Goal: Task Accomplishment & Management: Manage account settings

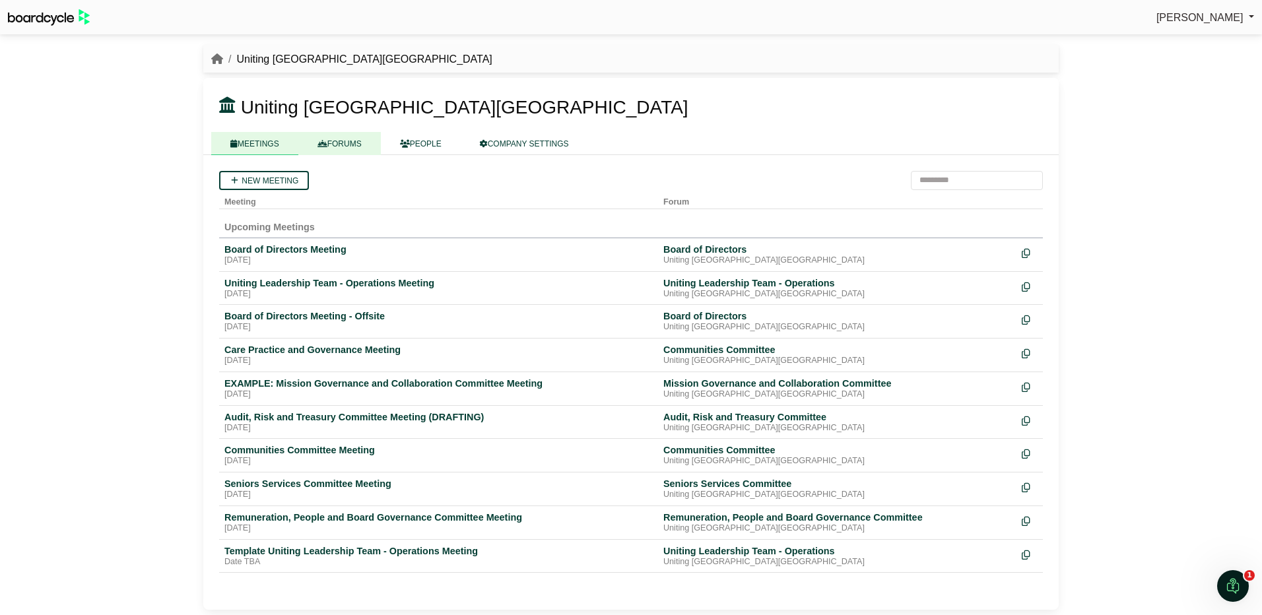
click at [345, 137] on link "FORUMS" at bounding box center [339, 143] width 83 height 23
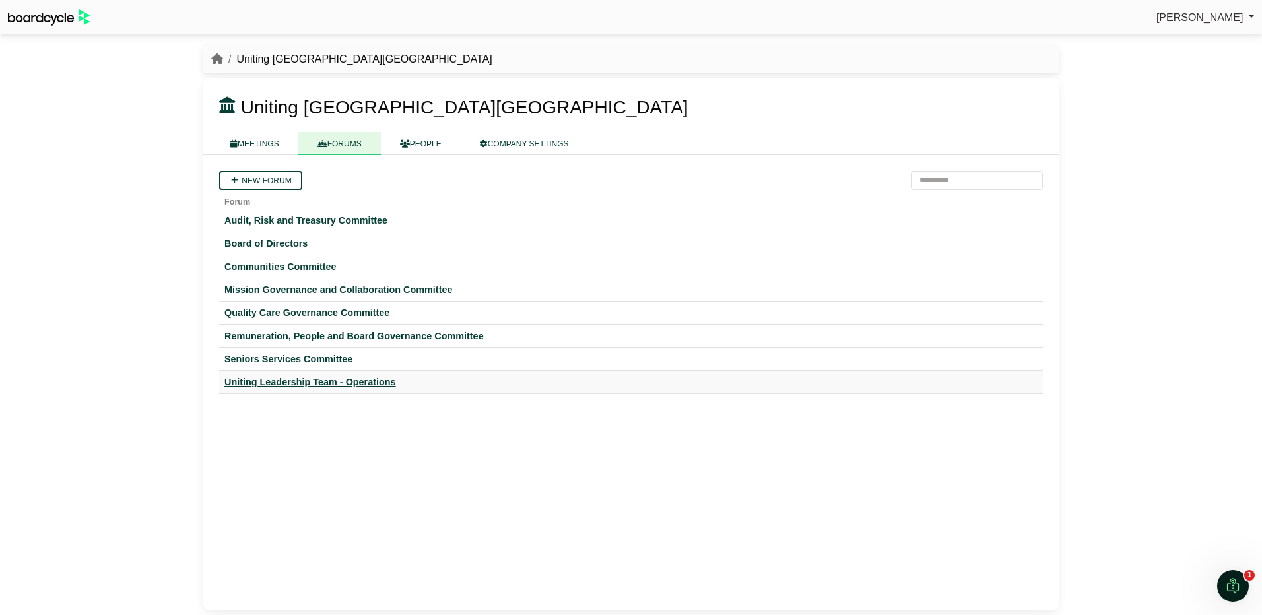
click at [305, 382] on div "Uniting Leadership Team - Operations" at bounding box center [630, 382] width 813 height 12
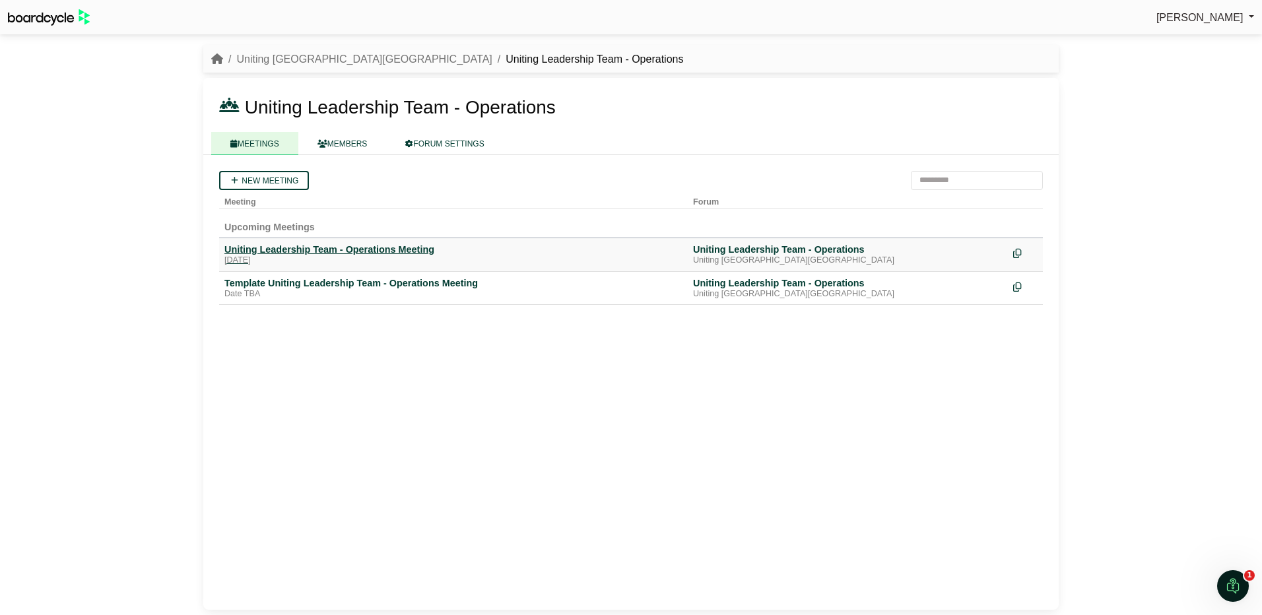
click at [362, 246] on div "Uniting Leadership Team - Operations Meeting" at bounding box center [453, 250] width 458 height 12
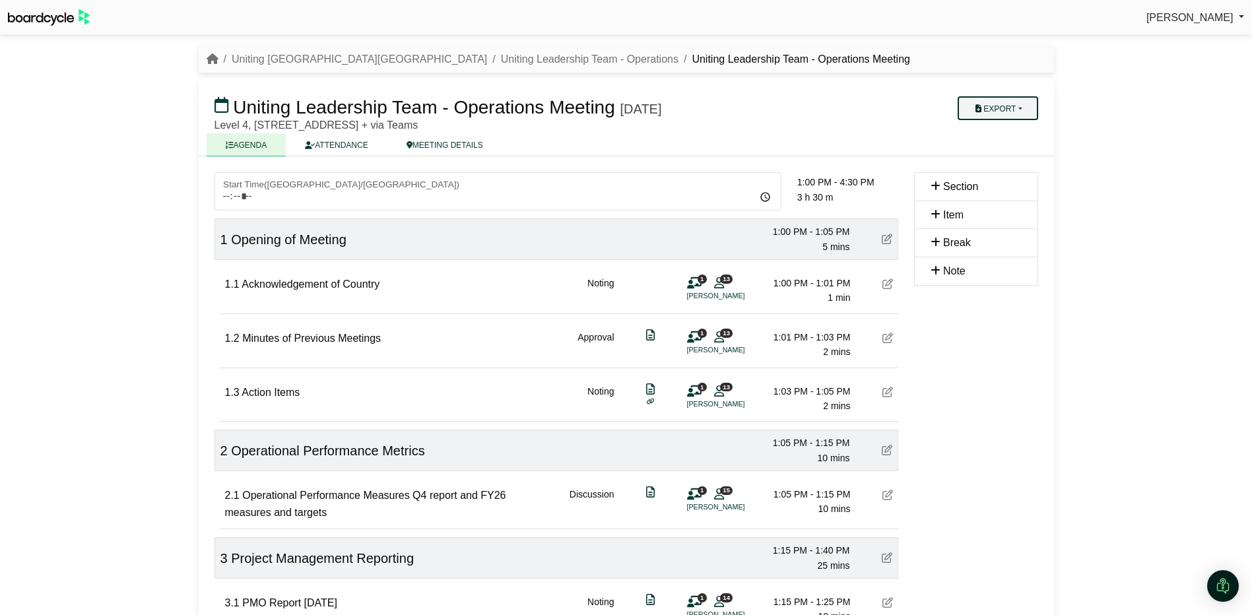
click at [997, 107] on button "Export" at bounding box center [998, 108] width 80 height 24
click at [1013, 127] on link "Agenda" at bounding box center [1015, 131] width 115 height 20
click at [1214, 44] on div "Simone Ingersoll Sign Out Uniting NSW.ACT Uniting Leadership Team - Operations …" at bounding box center [626, 307] width 1252 height 615
click at [1014, 108] on button "Export" at bounding box center [998, 108] width 80 height 24
click at [1009, 170] on link "Shell Minutes" at bounding box center [1015, 171] width 115 height 20
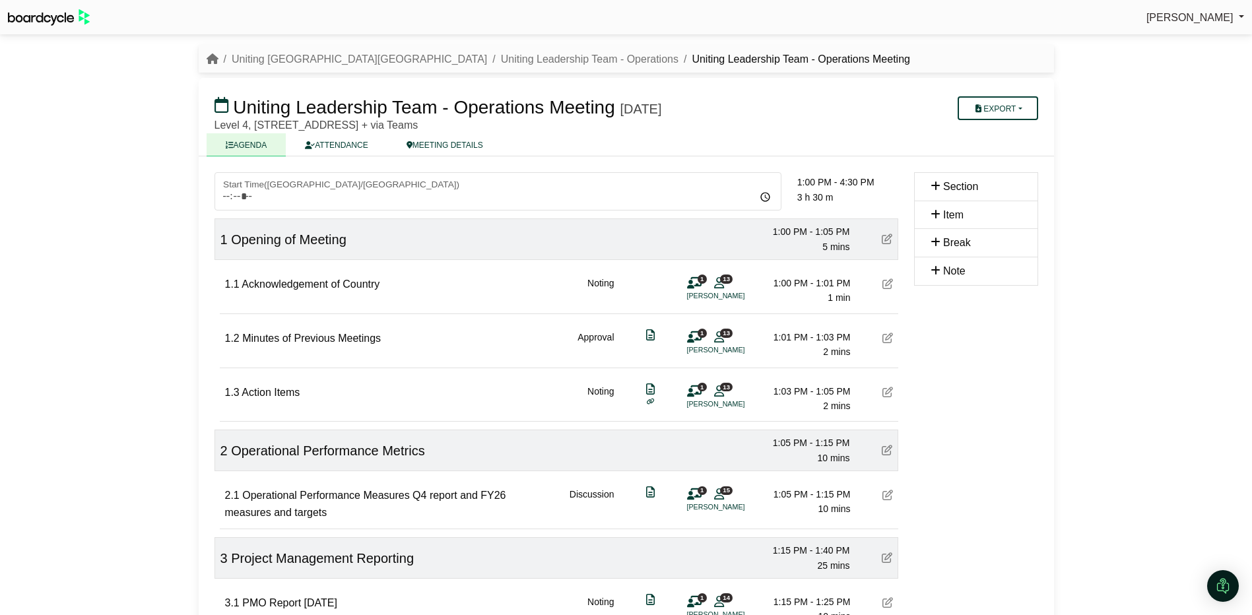
click at [853, 114] on h3 "Uniting Leadership Team - Operations Meeting Monday, 25 August 2025" at bounding box center [557, 107] width 700 height 26
click at [289, 57] on link "Uniting [GEOGRAPHIC_DATA][GEOGRAPHIC_DATA]" at bounding box center [359, 58] width 255 height 11
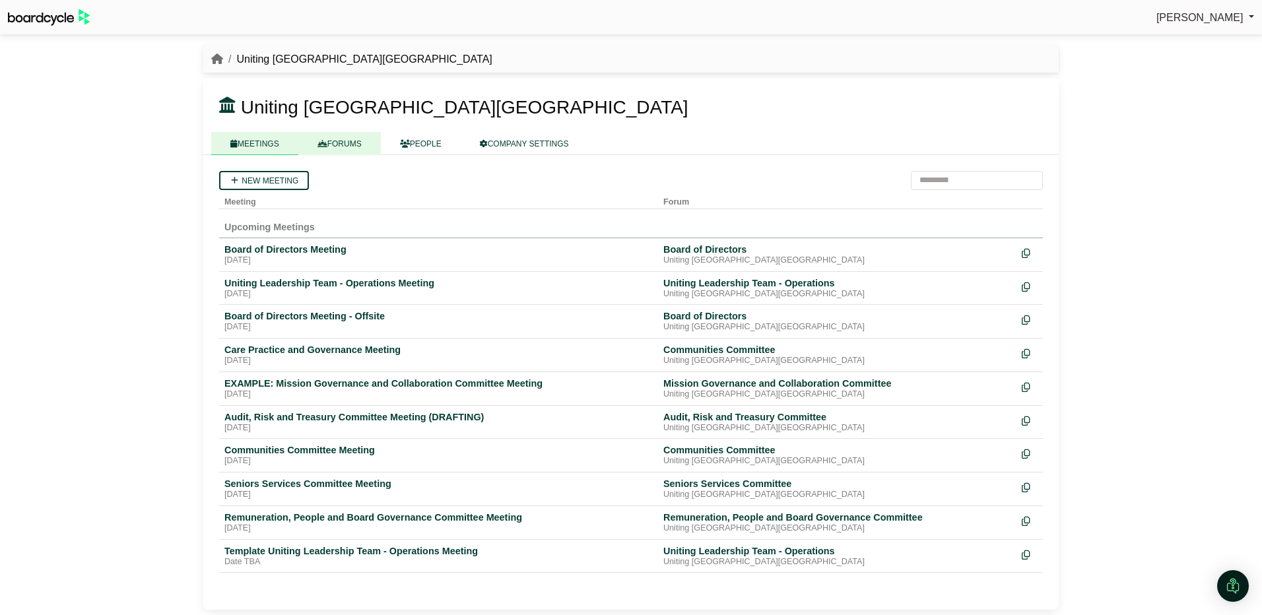
click at [343, 136] on link "FORUMS" at bounding box center [339, 143] width 83 height 23
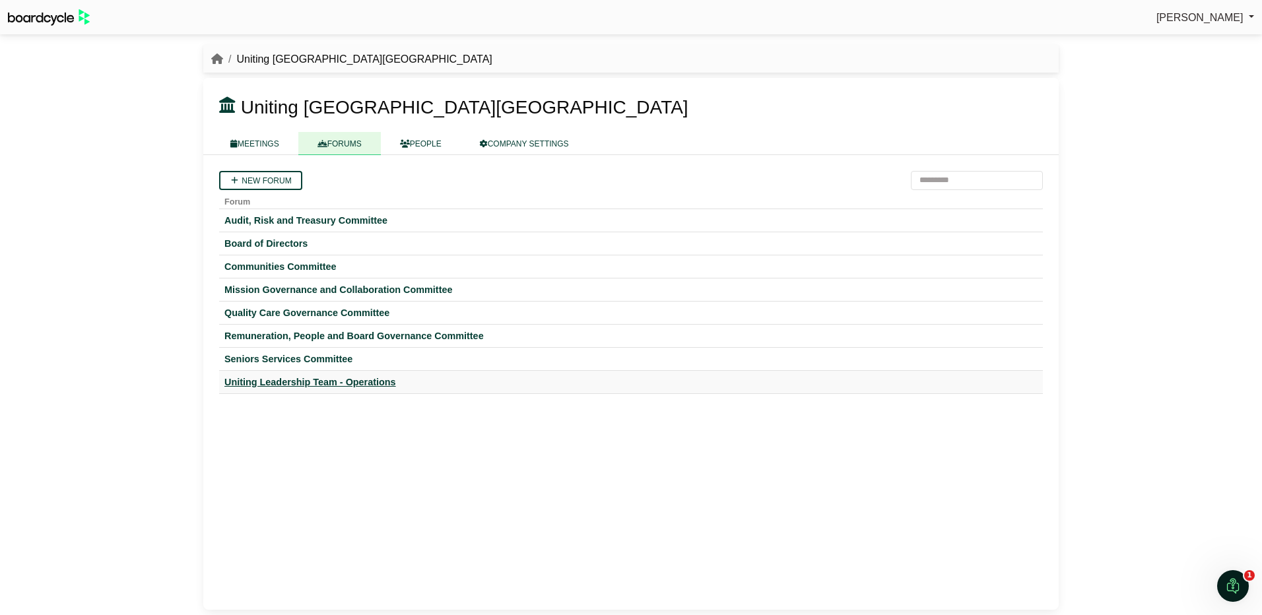
click at [364, 381] on div "Uniting Leadership Team - Operations" at bounding box center [630, 382] width 813 height 12
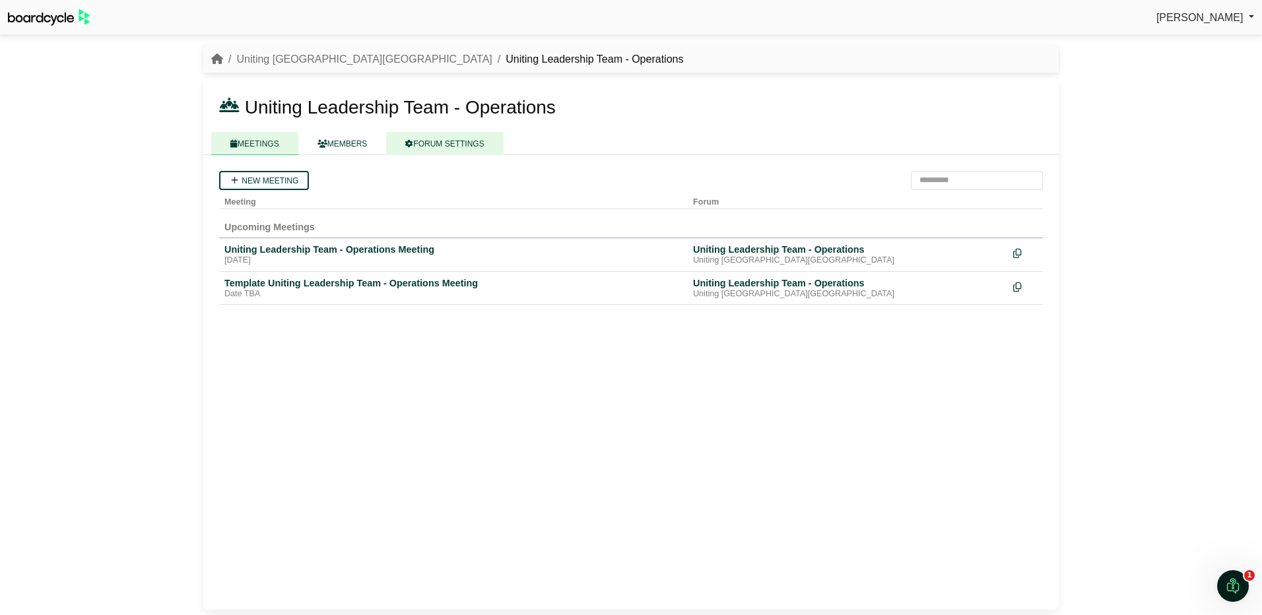
click at [454, 134] on link "FORUM SETTINGS" at bounding box center [444, 143] width 117 height 23
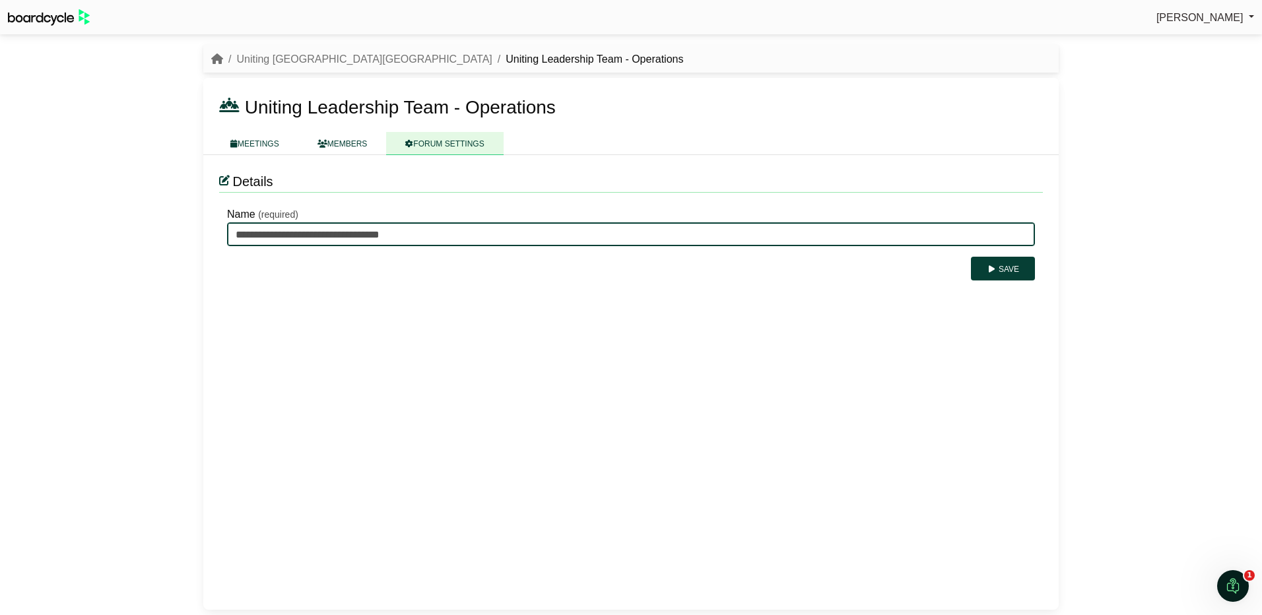
drag, startPoint x: 354, startPoint y: 232, endPoint x: 622, endPoint y: 232, distance: 268.0
click at [622, 232] on input "**********" at bounding box center [631, 234] width 808 height 24
type input "**********"
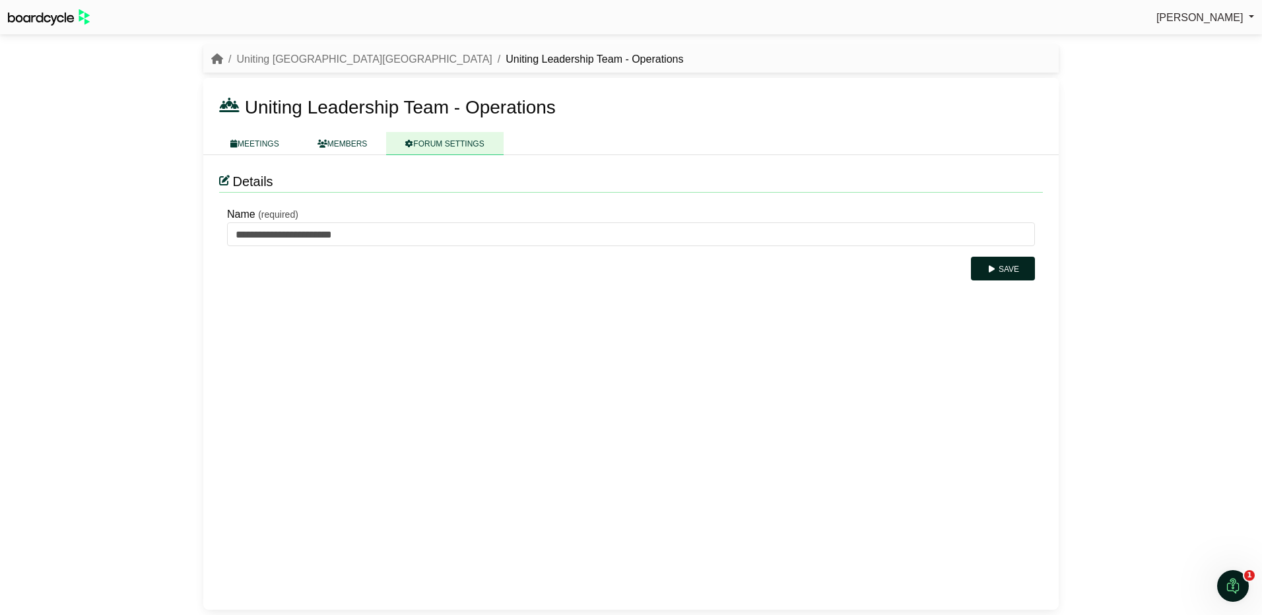
click at [991, 267] on icon "submit" at bounding box center [992, 269] width 10 height 8
click at [333, 140] on link "MEMBERS" at bounding box center [342, 143] width 88 height 23
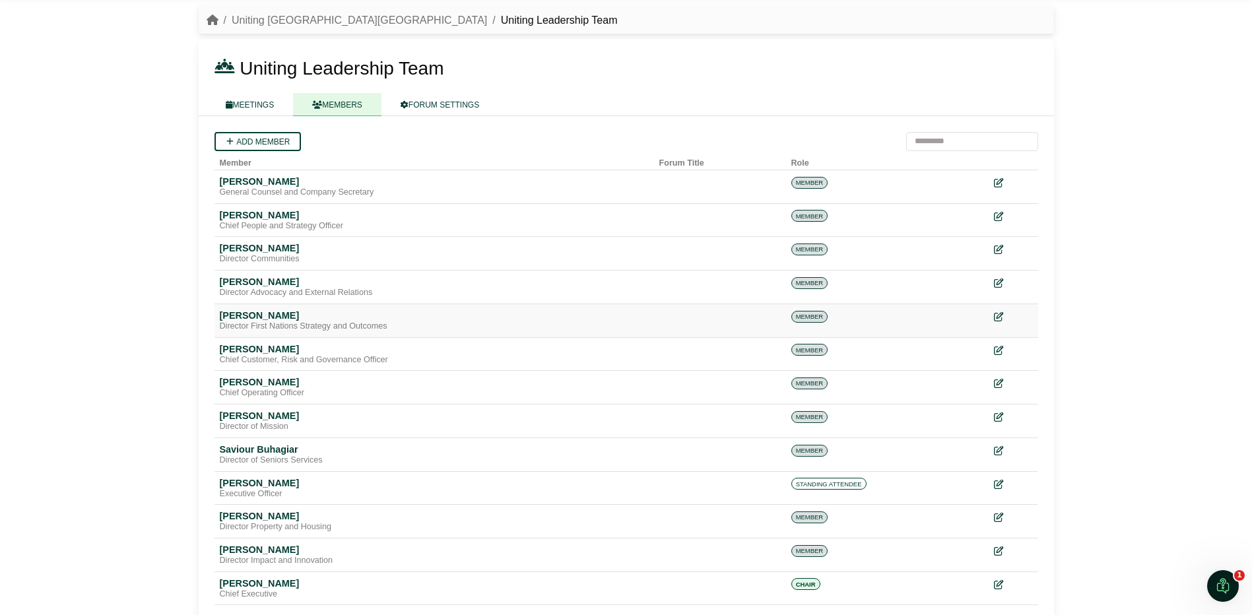
scroll to position [61, 0]
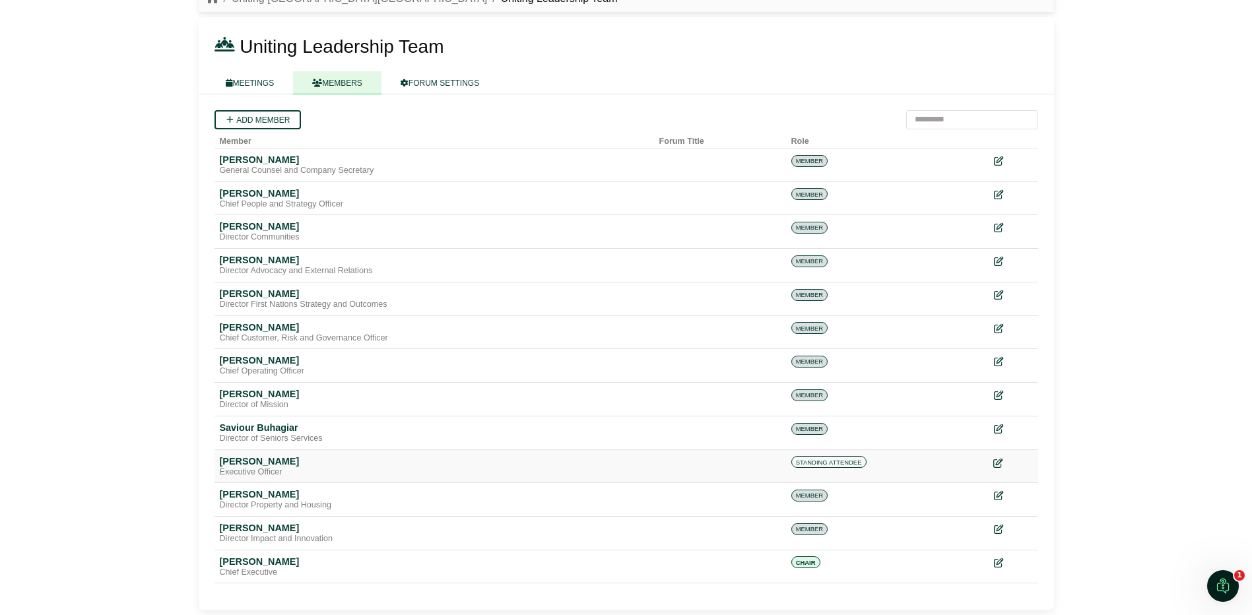
click at [998, 459] on icon at bounding box center [997, 462] width 9 height 9
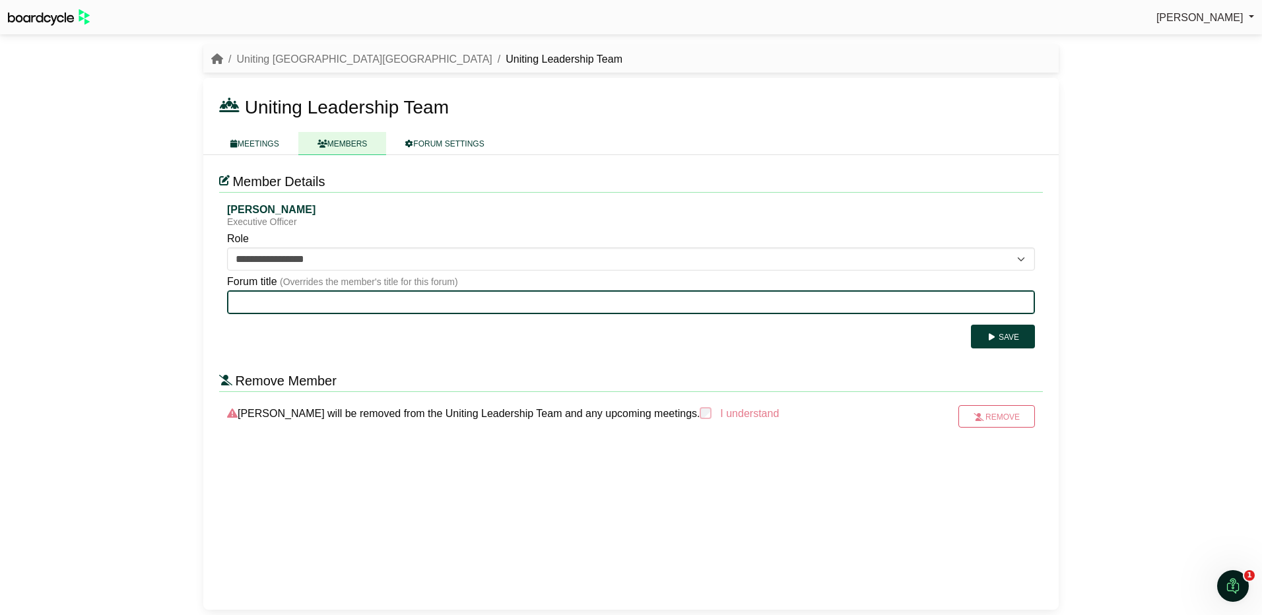
click at [297, 300] on input "Forum title" at bounding box center [631, 302] width 808 height 24
type input "**********"
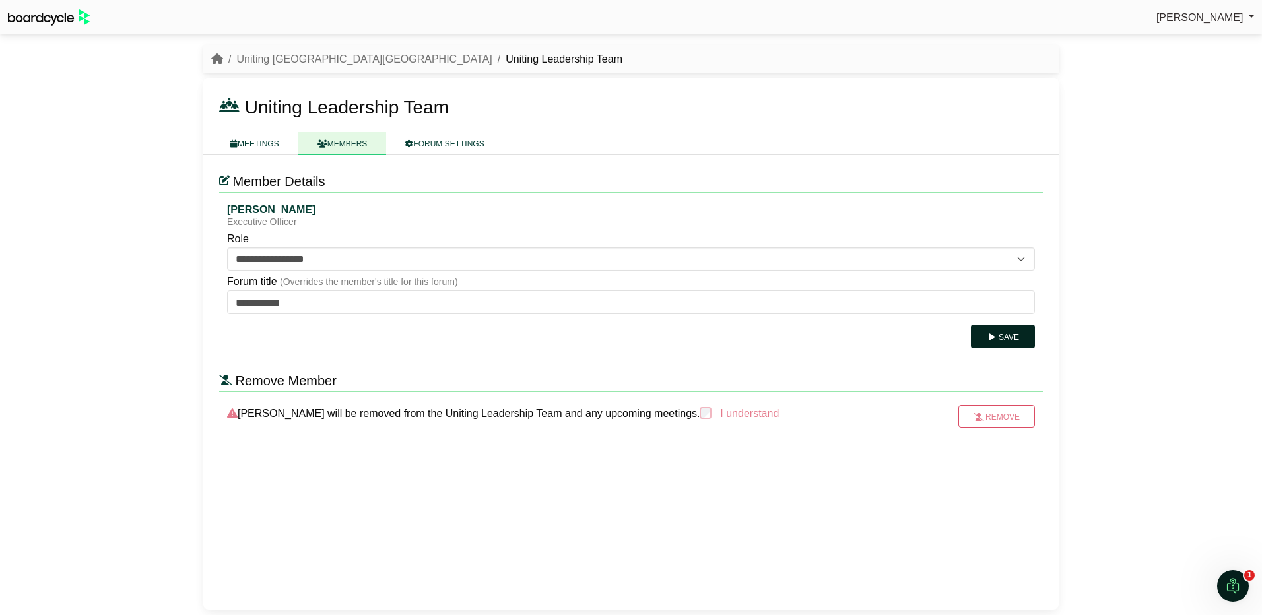
click at [1009, 331] on button "Save" at bounding box center [1003, 337] width 64 height 24
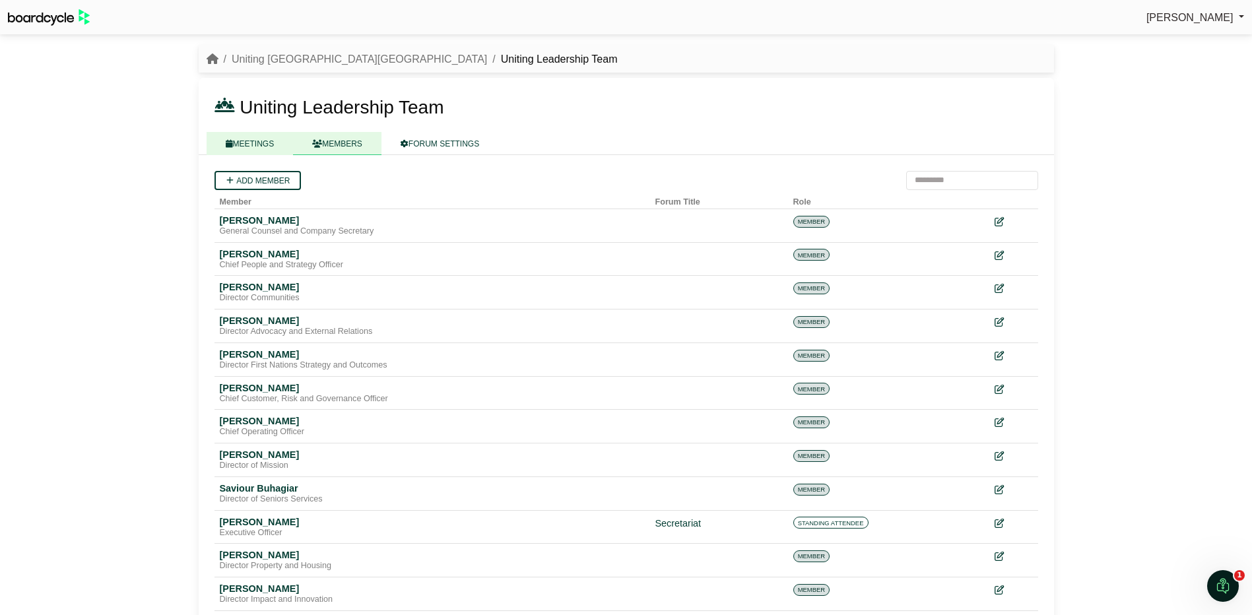
click at [247, 143] on link "MEETINGS" at bounding box center [250, 143] width 87 height 23
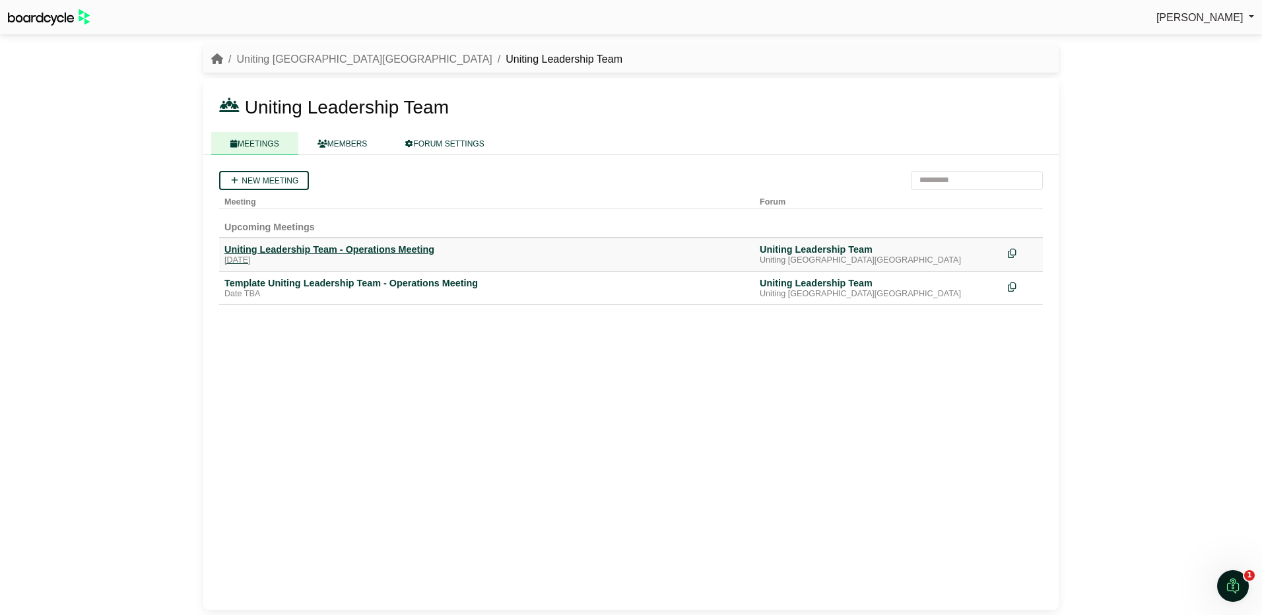
click at [307, 249] on div "Uniting Leadership Team - Operations Meeting" at bounding box center [486, 250] width 525 height 12
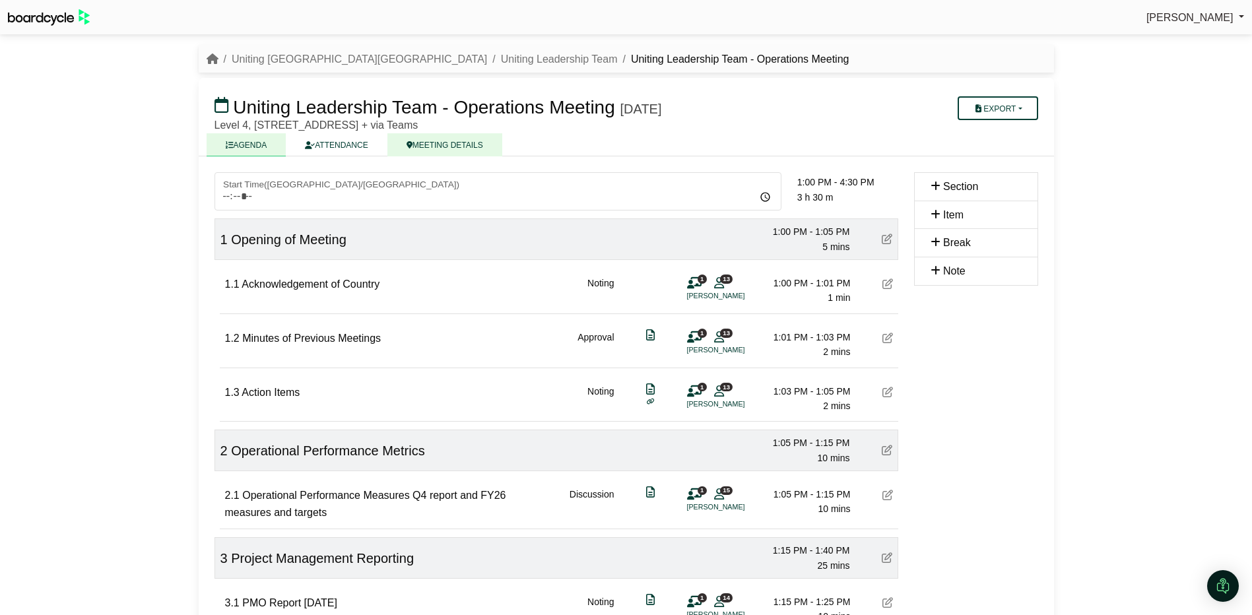
click at [447, 136] on link "MEETING DETAILS" at bounding box center [444, 144] width 115 height 23
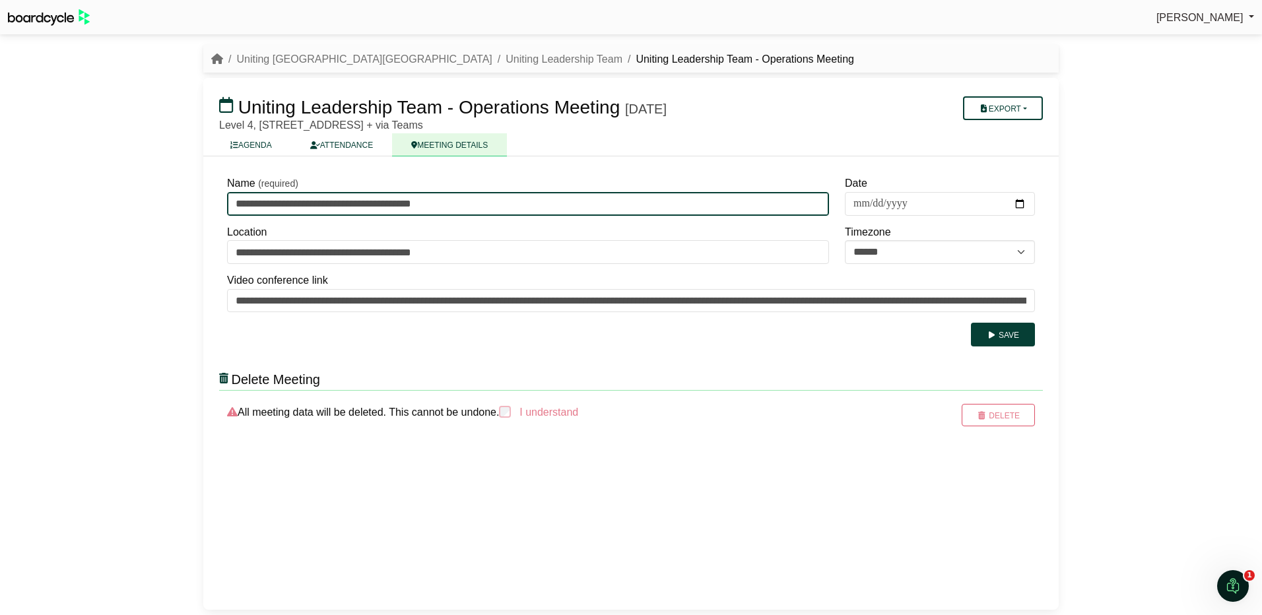
drag, startPoint x: 411, startPoint y: 203, endPoint x: 556, endPoint y: 195, distance: 144.8
click at [556, 195] on input "**********" at bounding box center [528, 204] width 602 height 24
type input "**********"
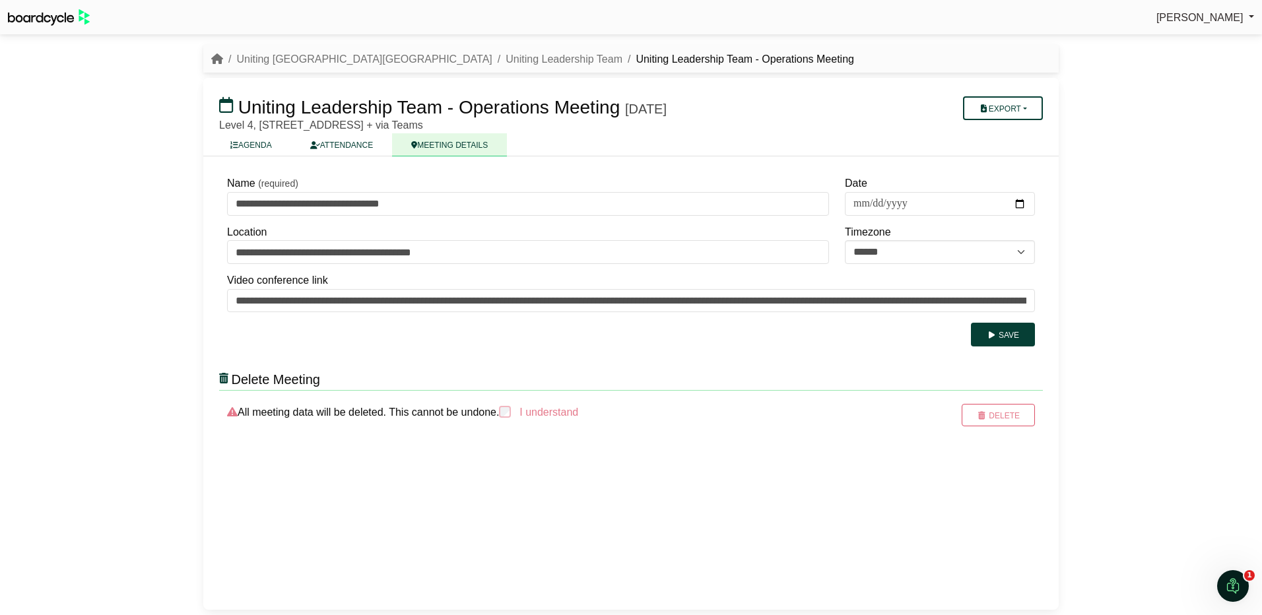
click at [702, 360] on div "**********" at bounding box center [630, 382] width 855 height 453
click at [1005, 333] on button "Save" at bounding box center [1003, 335] width 64 height 24
click at [1000, 337] on button "Save" at bounding box center [1003, 335] width 64 height 24
click at [506, 58] on link "Uniting Leadership Team" at bounding box center [564, 58] width 117 height 11
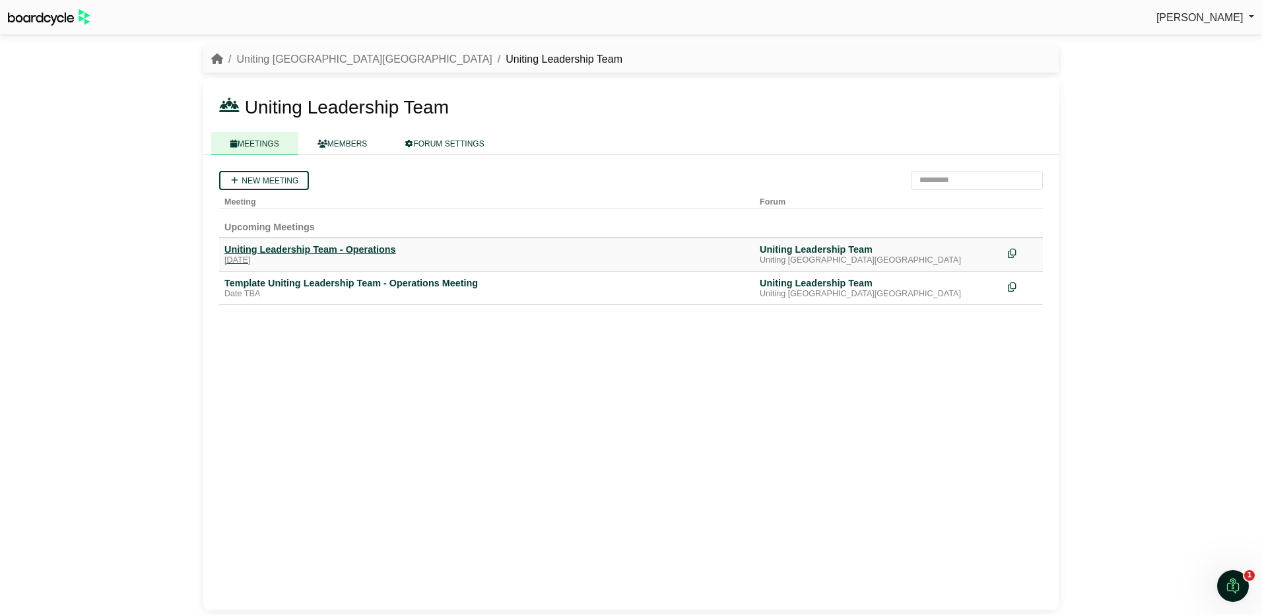
click at [368, 251] on div "Uniting Leadership Team - Operations" at bounding box center [486, 250] width 525 height 12
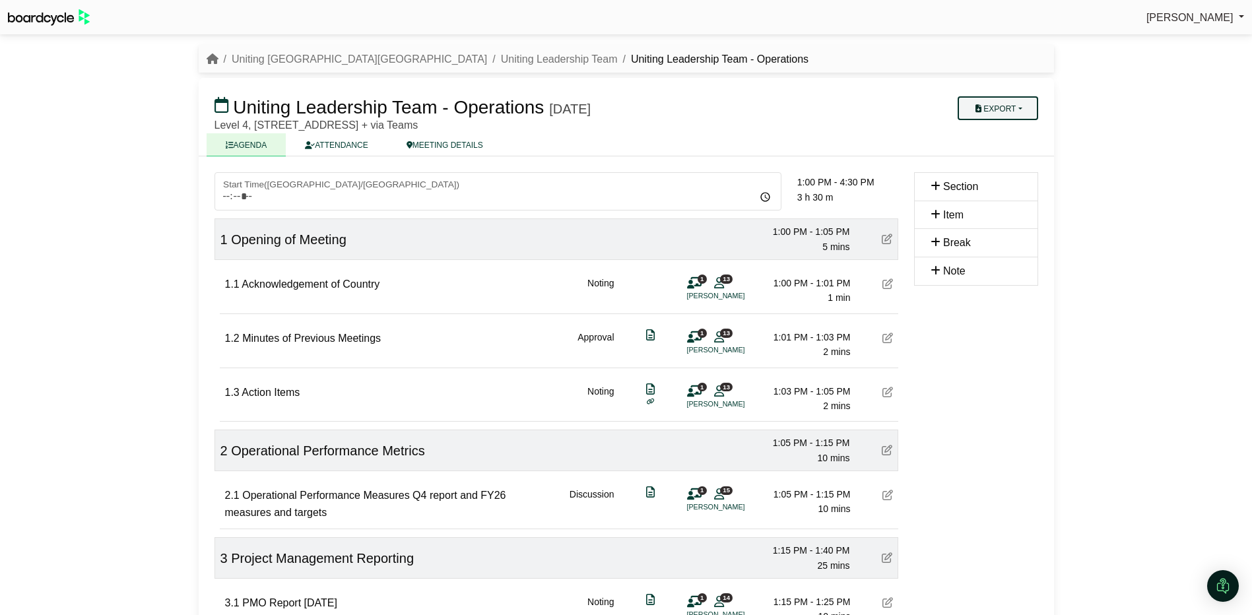
click at [997, 107] on button "Export" at bounding box center [998, 108] width 80 height 24
click at [1014, 131] on link "Agenda" at bounding box center [1015, 131] width 115 height 20
click at [1224, 102] on div "[PERSON_NAME] Sign Out Uniting NSW.ACT Uniting Leadership Team Uniting Leadersh…" at bounding box center [626, 307] width 1252 height 615
click at [1011, 107] on button "Export" at bounding box center [998, 108] width 80 height 24
click at [1015, 169] on link "Shell Minutes" at bounding box center [1015, 171] width 115 height 20
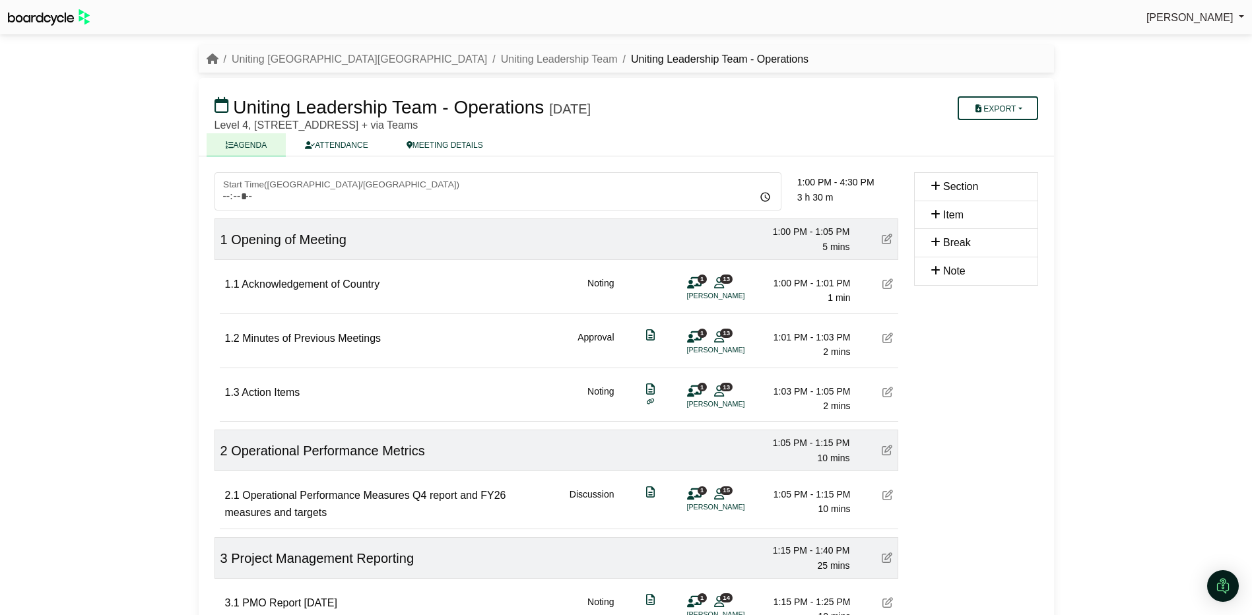
click at [1164, 469] on div "[PERSON_NAME] Sign Out Uniting NSW.ACT Uniting Leadership Team Uniting Leadersh…" at bounding box center [626, 307] width 1252 height 615
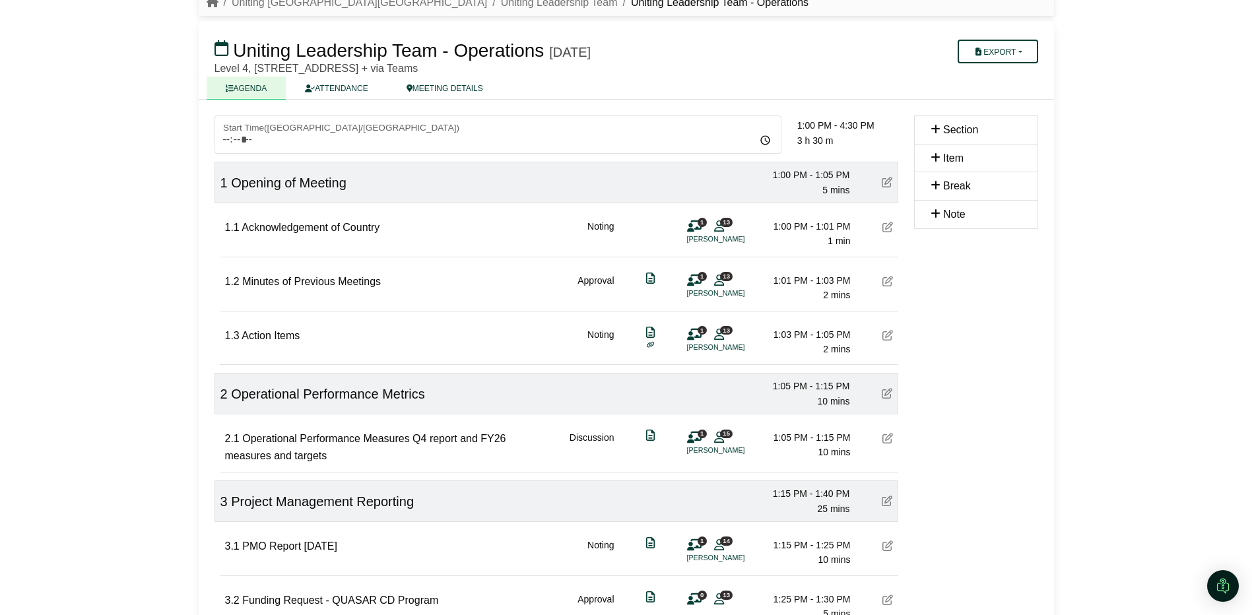
scroll to position [264, 0]
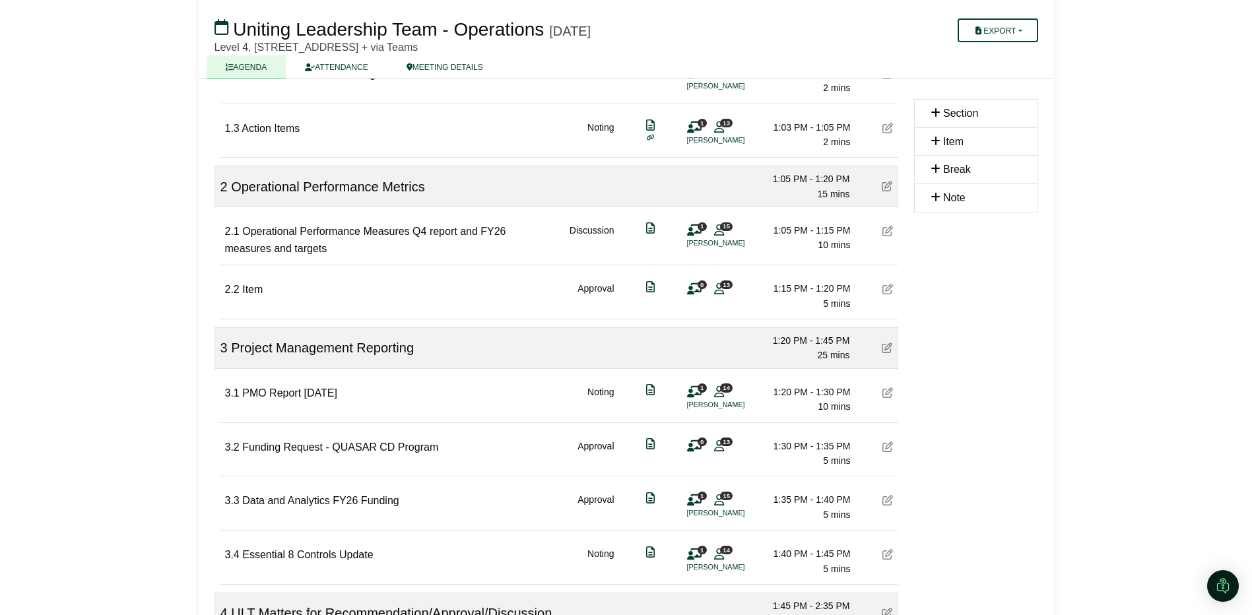
click at [890, 286] on icon at bounding box center [888, 289] width 11 height 11
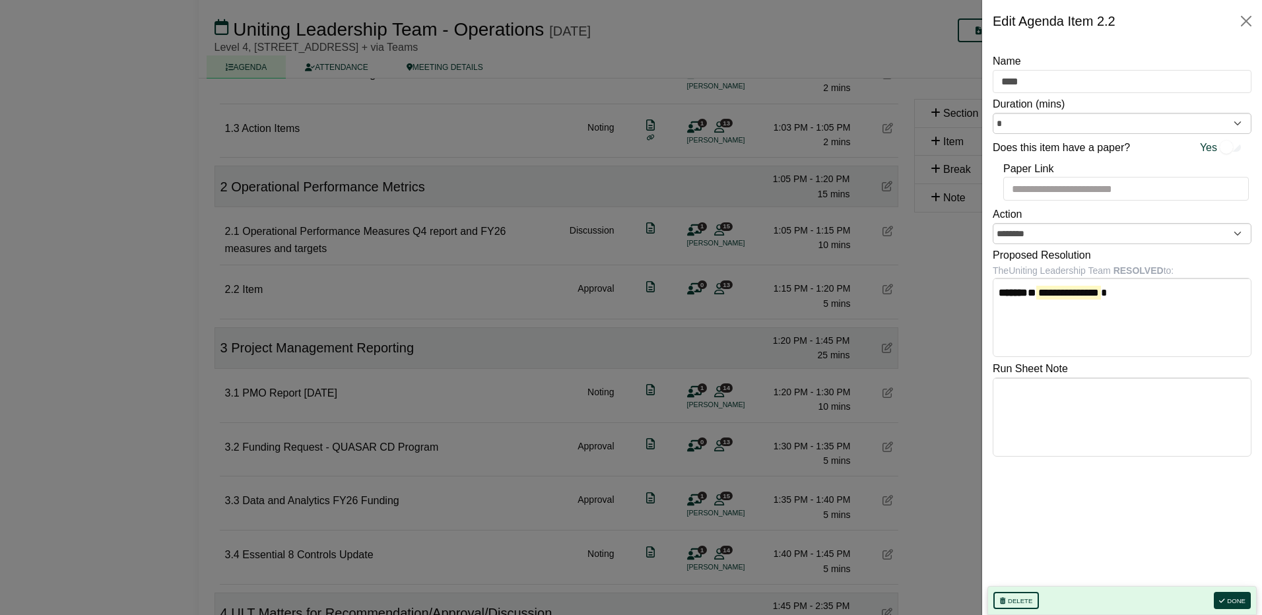
click at [350, 293] on div at bounding box center [631, 307] width 1262 height 615
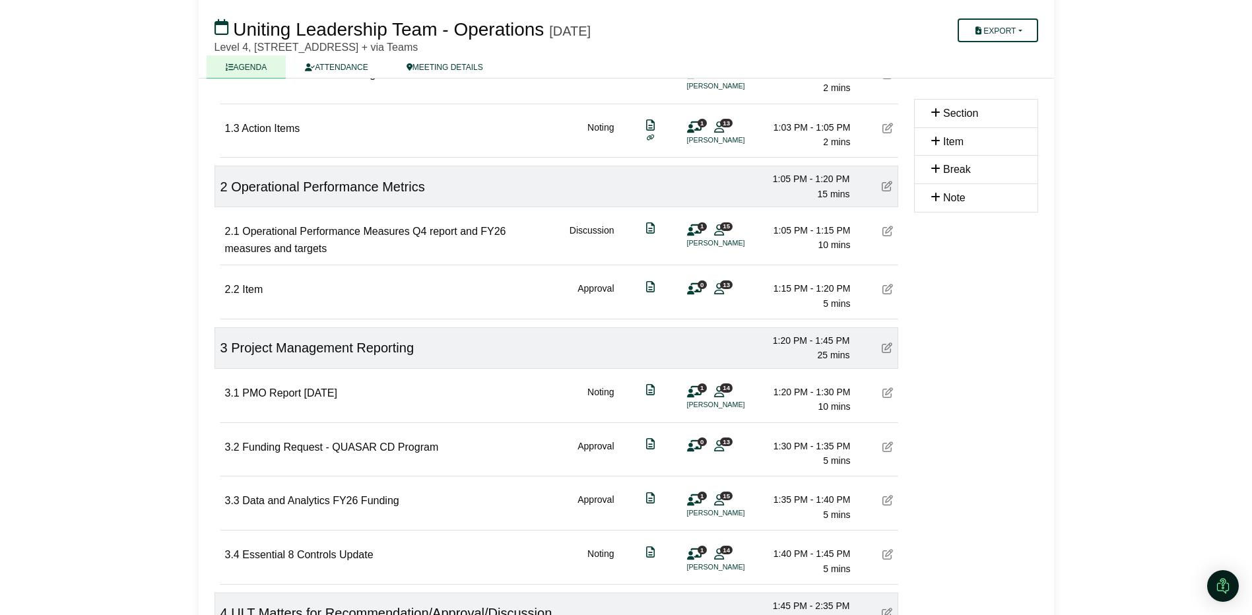
scroll to position [264, 0]
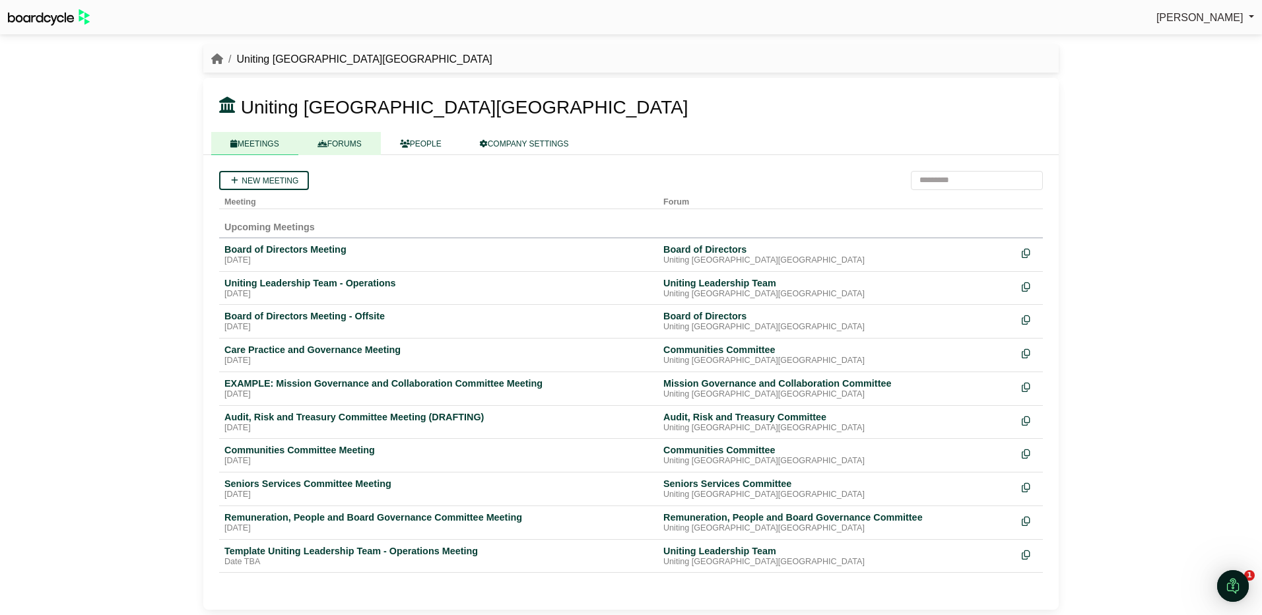
click at [342, 143] on link "FORUMS" at bounding box center [339, 143] width 83 height 23
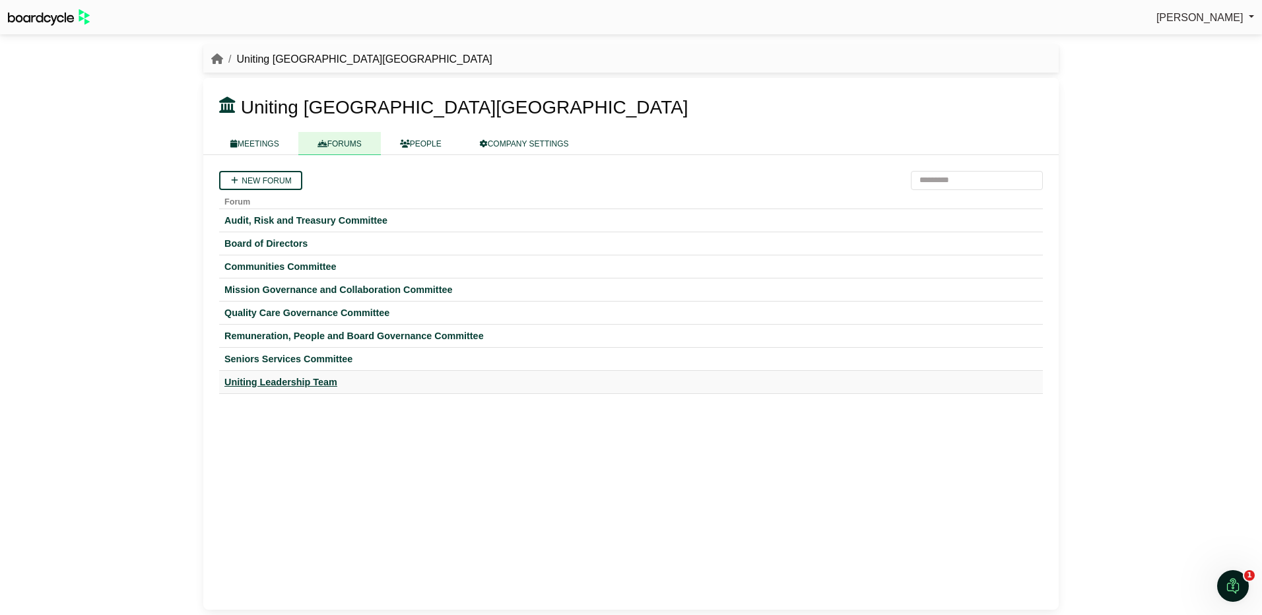
click at [277, 378] on div "Uniting Leadership Team" at bounding box center [630, 382] width 813 height 12
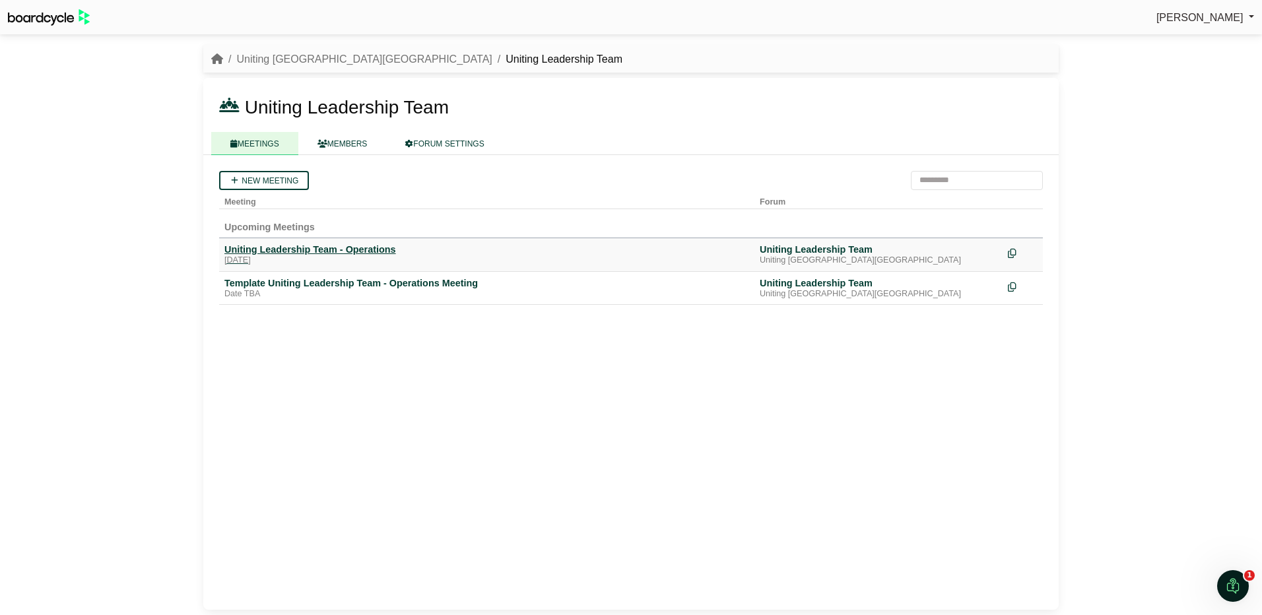
click at [310, 248] on div "Uniting Leadership Team - Operations" at bounding box center [486, 250] width 525 height 12
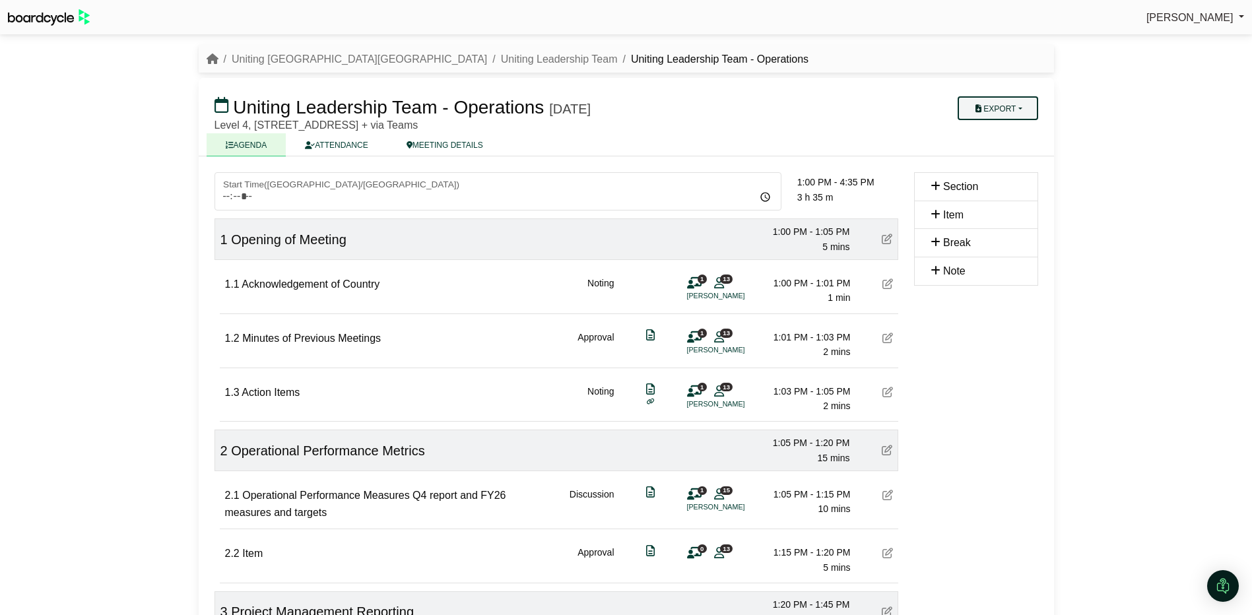
click at [1020, 104] on button "Export" at bounding box center [998, 108] width 80 height 24
click at [993, 130] on link "Agenda" at bounding box center [1015, 131] width 115 height 20
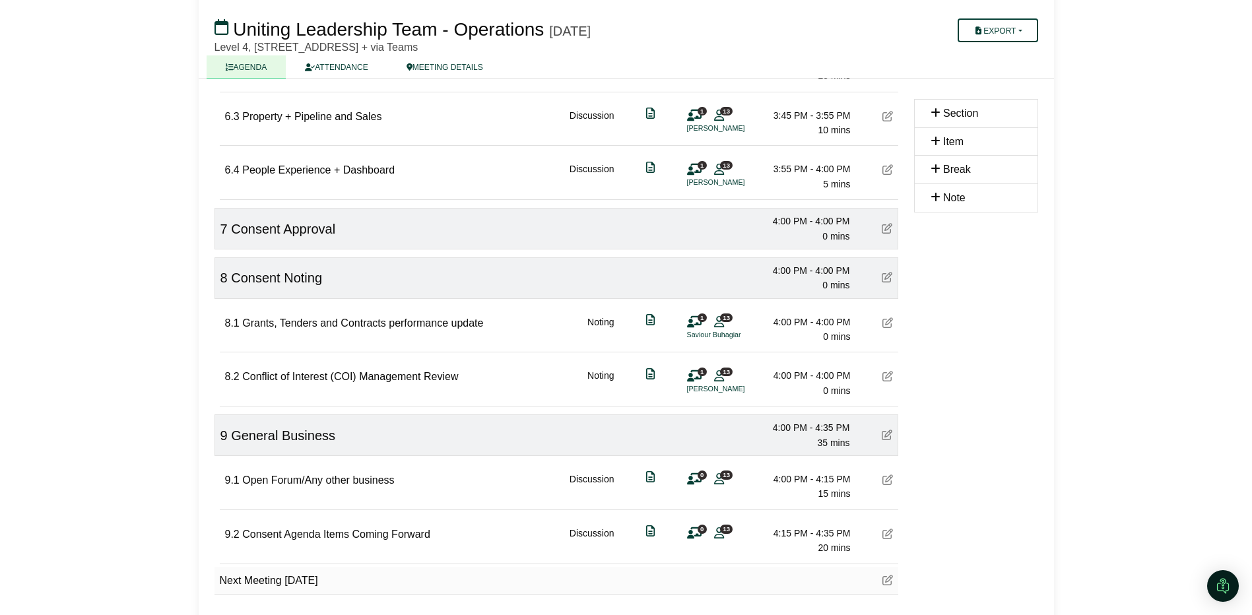
scroll to position [1650, 0]
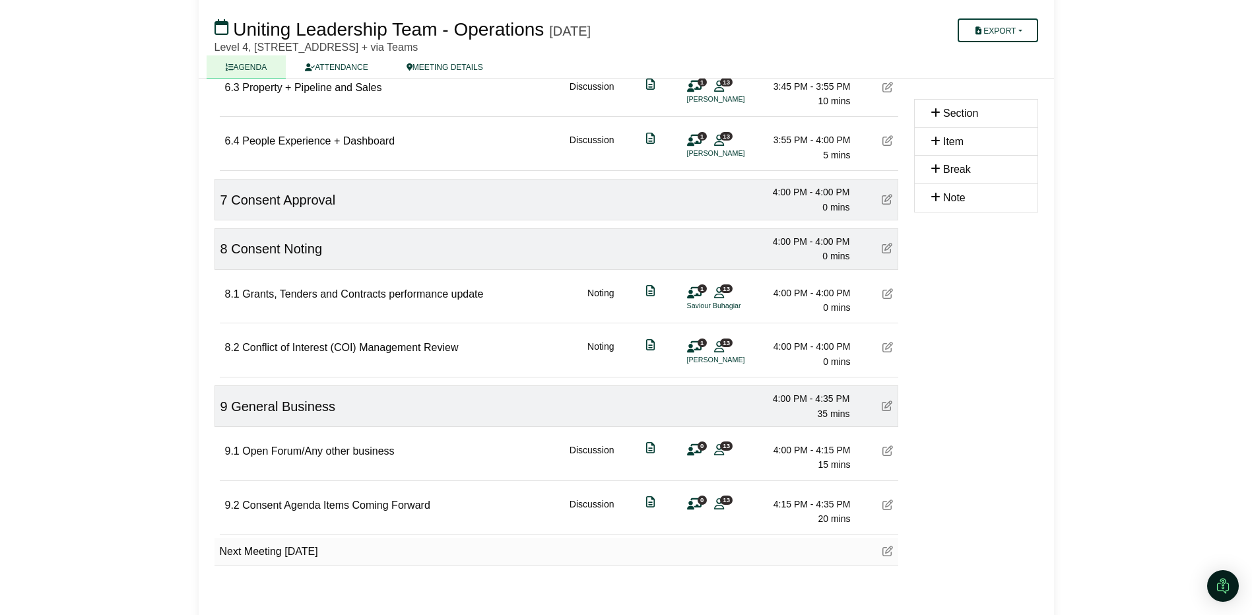
click at [1008, 32] on button "Export" at bounding box center [998, 30] width 80 height 24
click at [1005, 90] on link "Shell Minutes" at bounding box center [1015, 93] width 115 height 20
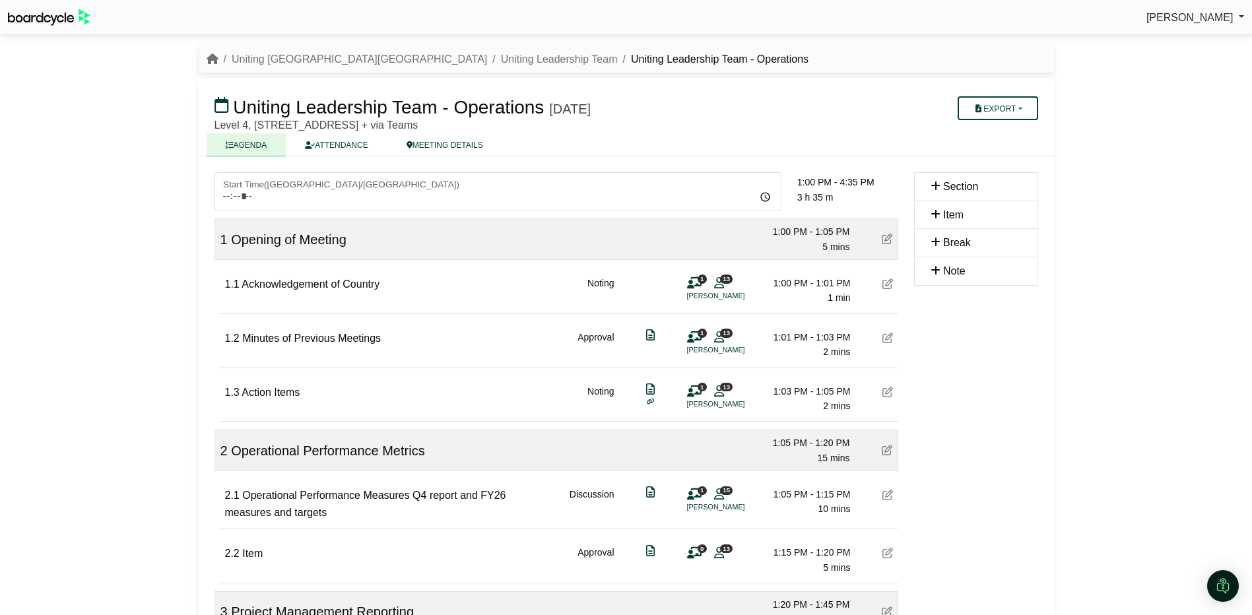
click at [1222, 73] on div "[PERSON_NAME] Sign Out Uniting NSW.ACT Uniting Leadership Team Uniting Leadersh…" at bounding box center [626, 307] width 1252 height 615
click at [1008, 104] on button "Export" at bounding box center [998, 108] width 80 height 24
click at [1011, 150] on link "Run Sheet" at bounding box center [1015, 151] width 115 height 20
click at [1211, 86] on div "[PERSON_NAME] Sign Out Uniting NSW.ACT Uniting Leadership Team Uniting Leadersh…" at bounding box center [626, 307] width 1252 height 615
click at [884, 496] on icon at bounding box center [888, 495] width 11 height 11
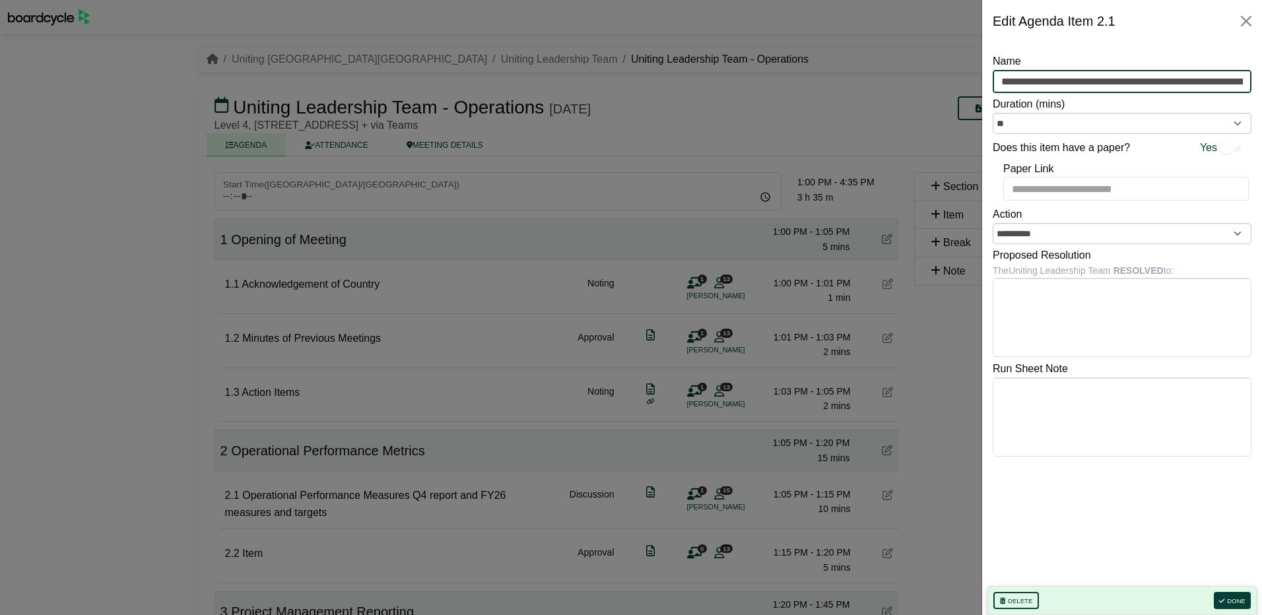
click at [1238, 81] on input "**********" at bounding box center [1122, 82] width 259 height 24
drag, startPoint x: 1238, startPoint y: 81, endPoint x: 1277, endPoint y: 77, distance: 39.1
click at [1251, 77] on html "[PERSON_NAME] Sign Out Uniting NSW.ACT Uniting Leadership Team Uniting Leadersh…" at bounding box center [631, 307] width 1262 height 615
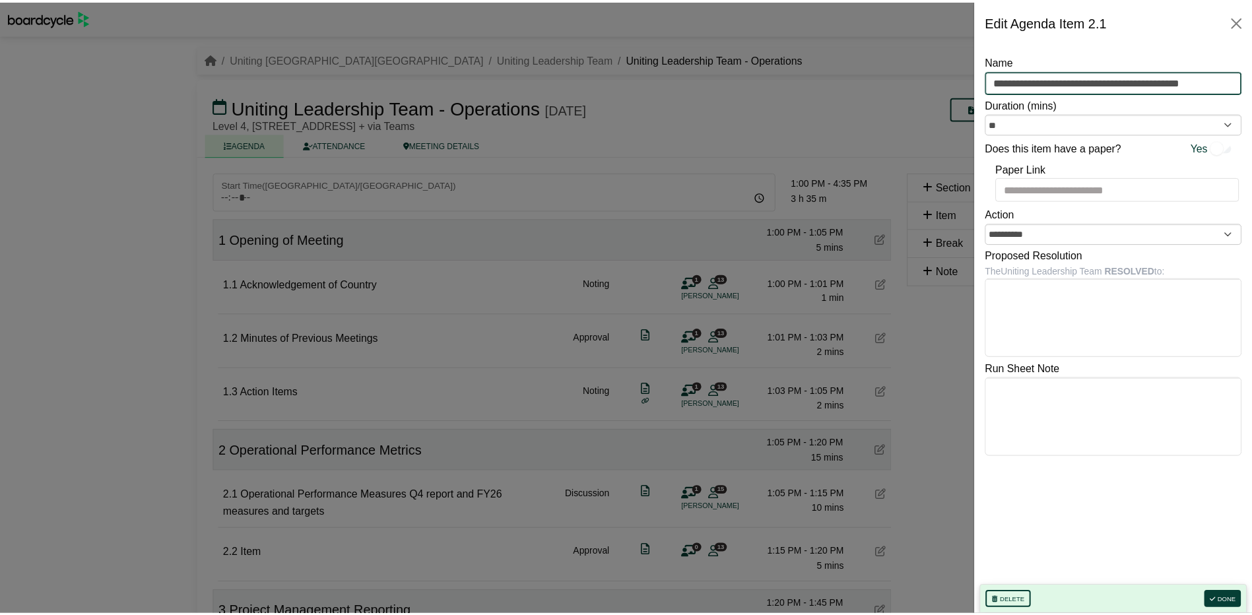
scroll to position [0, 0]
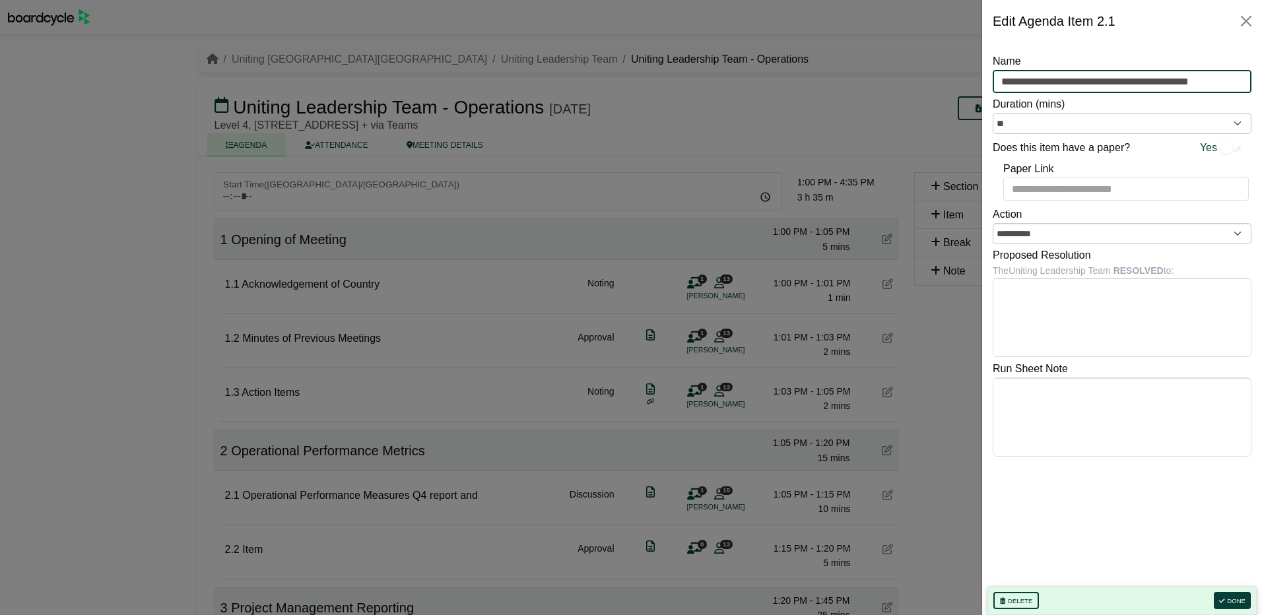
type input "**********"
drag, startPoint x: 443, startPoint y: 507, endPoint x: 453, endPoint y: 497, distance: 14.0
click at [443, 507] on div at bounding box center [631, 307] width 1262 height 615
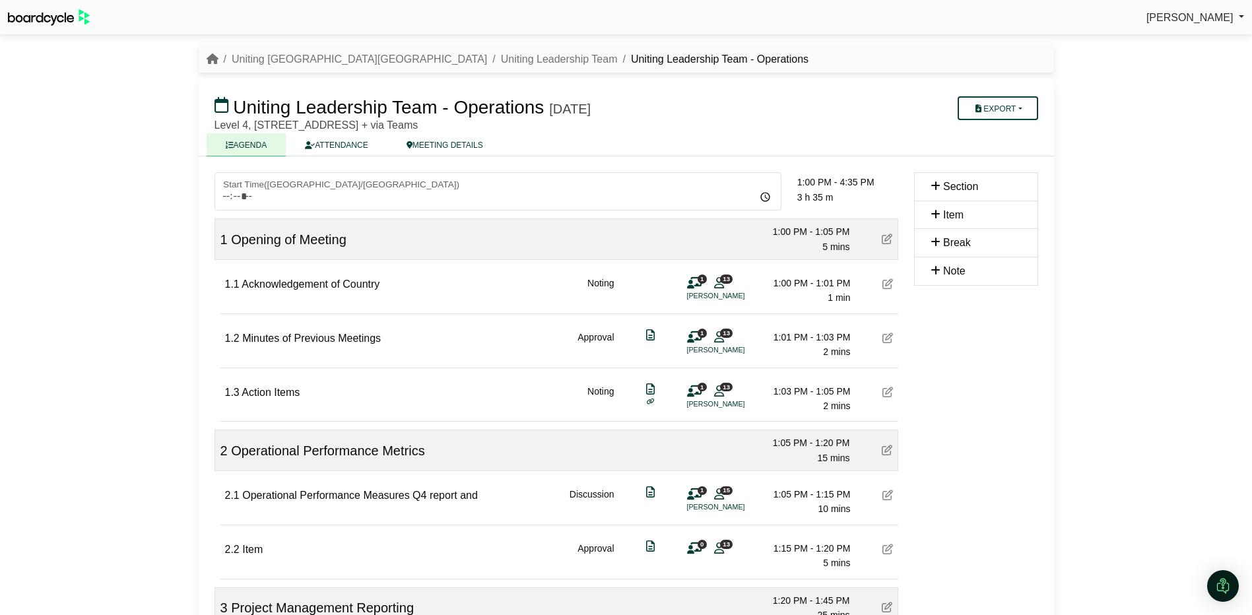
scroll to position [160, 0]
